Goal: Navigation & Orientation: Go to known website

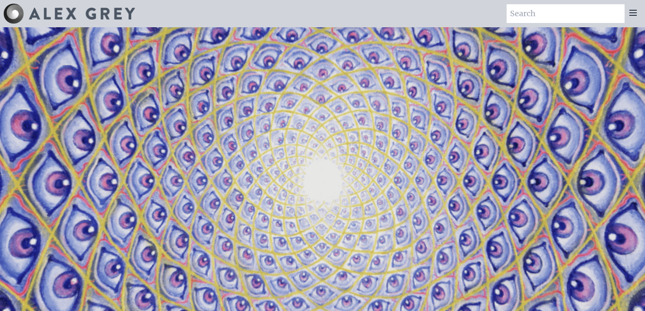
scroll to position [1357, 0]
